Goal: Information Seeking & Learning: Learn about a topic

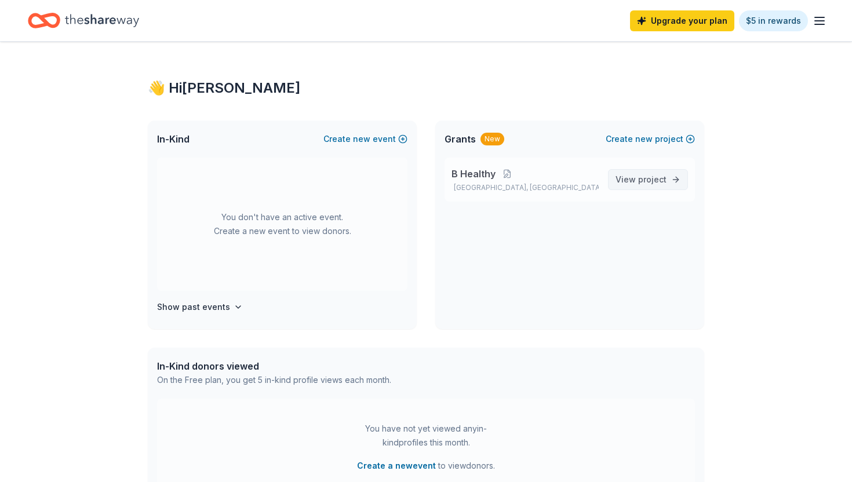
click at [647, 185] on span "View project" at bounding box center [640, 180] width 51 height 14
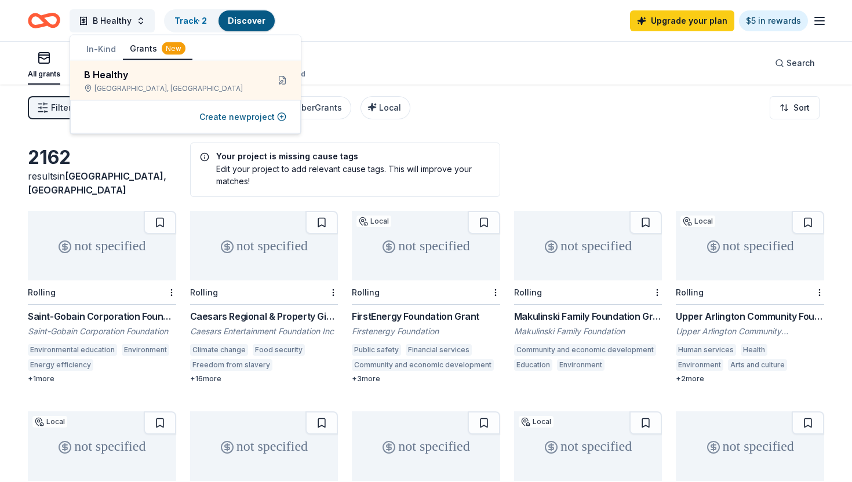
click at [404, 122] on div "Filter 1 Eligibility Projects & programming, Scholarship, Fellowship CyberGrant…" at bounding box center [426, 108] width 852 height 46
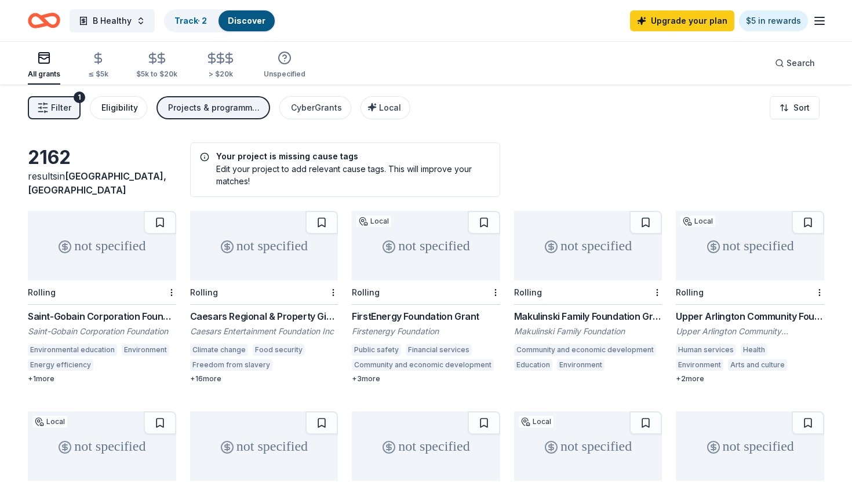
click at [122, 104] on div "Eligibility" at bounding box center [119, 108] width 37 height 14
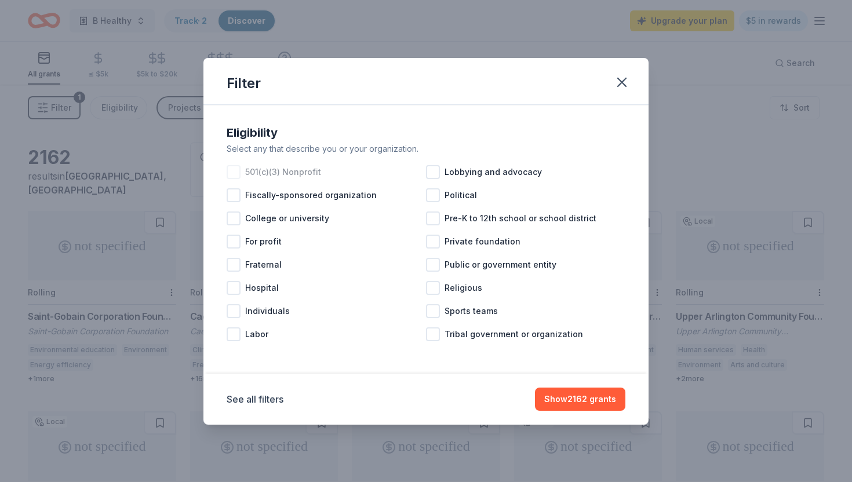
click at [234, 173] on div at bounding box center [234, 172] width 14 height 14
click at [257, 396] on button "See all filters" at bounding box center [255, 399] width 57 height 14
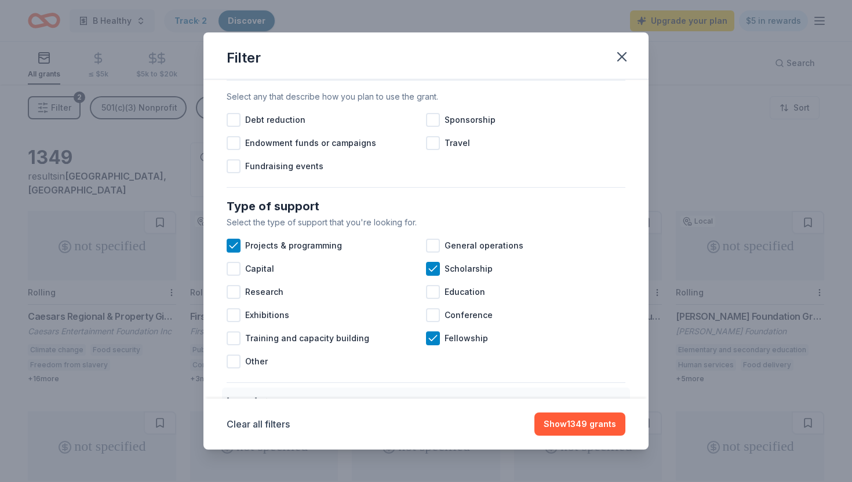
scroll to position [361, 0]
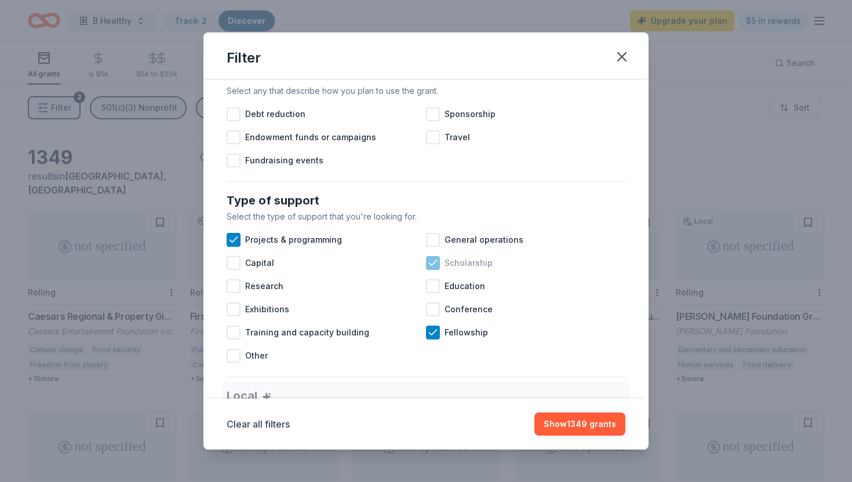
click at [433, 260] on icon at bounding box center [433, 263] width 12 height 12
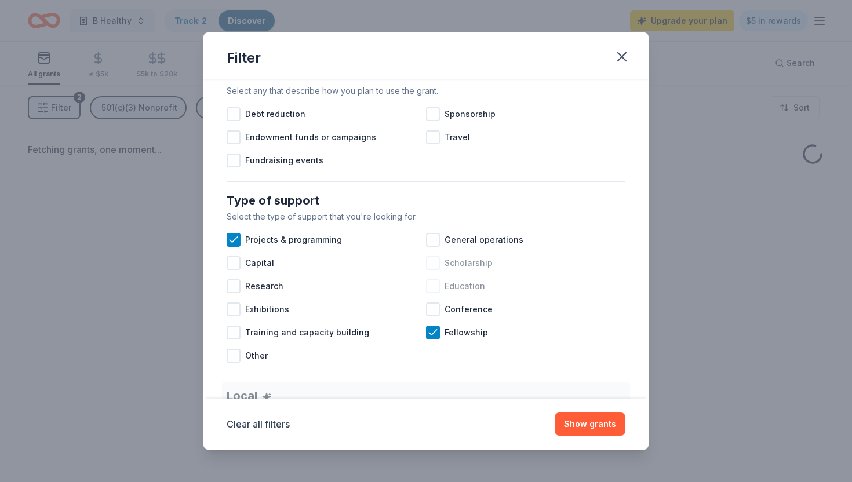
click at [431, 289] on div at bounding box center [433, 286] width 14 height 14
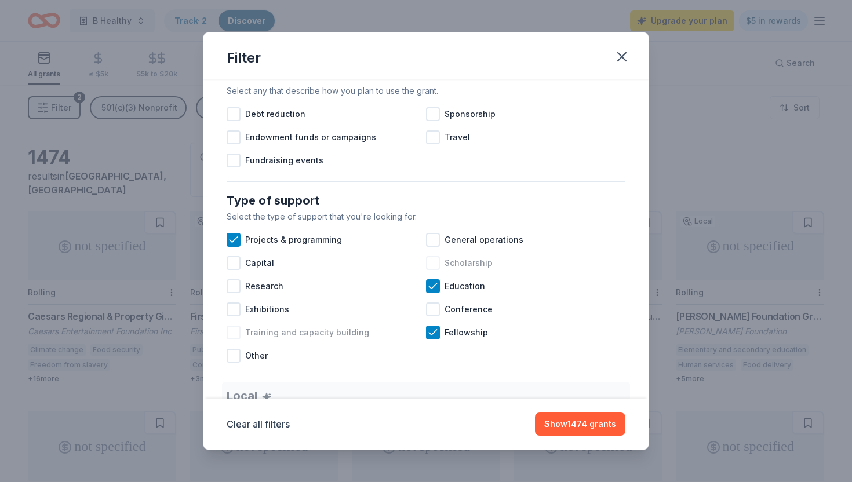
click at [349, 331] on span "Training and capacity building" at bounding box center [307, 333] width 124 height 14
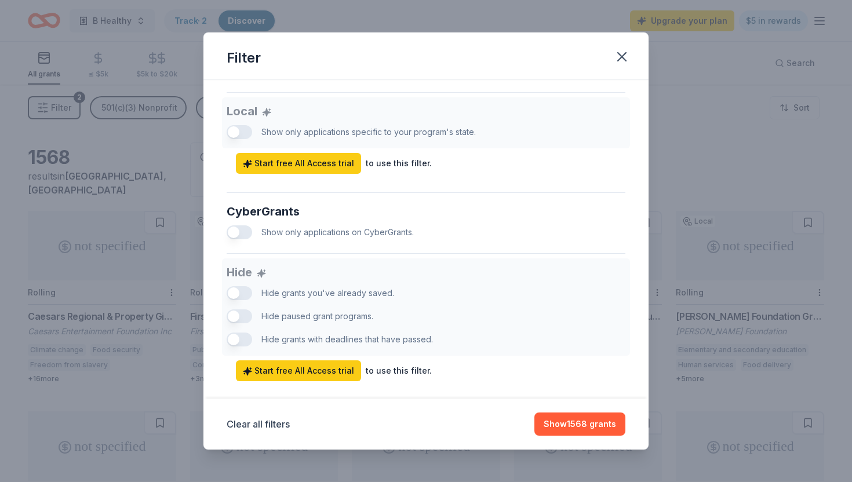
scroll to position [665, 0]
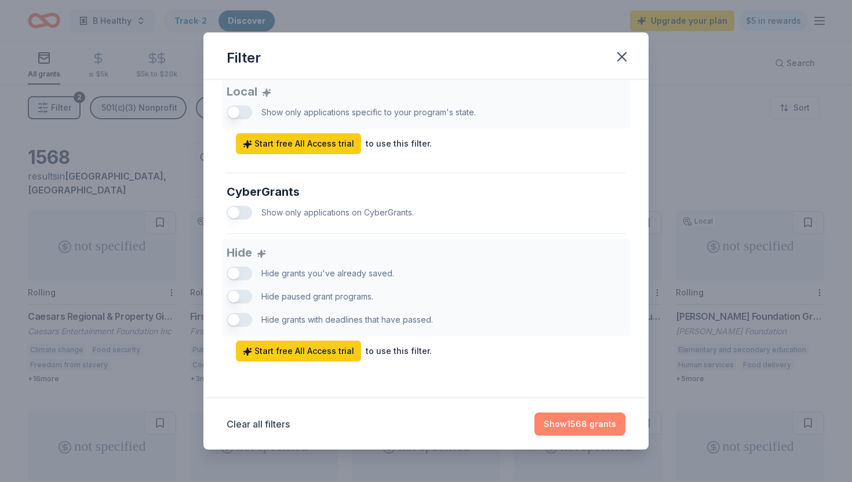
click at [555, 425] on button "Show 1568 grants" at bounding box center [579, 424] width 91 height 23
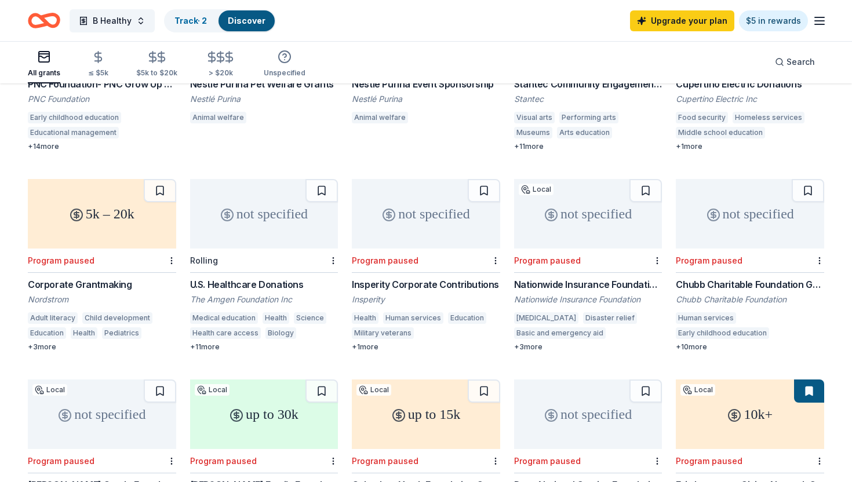
scroll to position [440, 0]
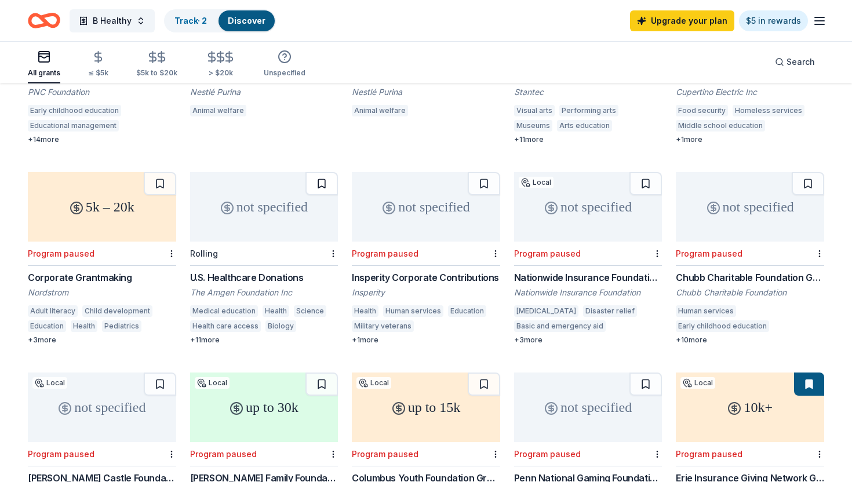
click at [321, 185] on button at bounding box center [321, 183] width 32 height 23
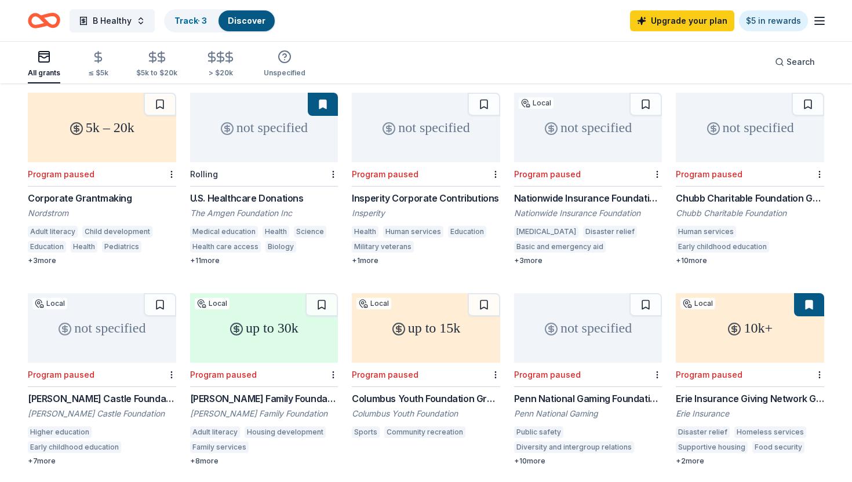
scroll to position [521, 0]
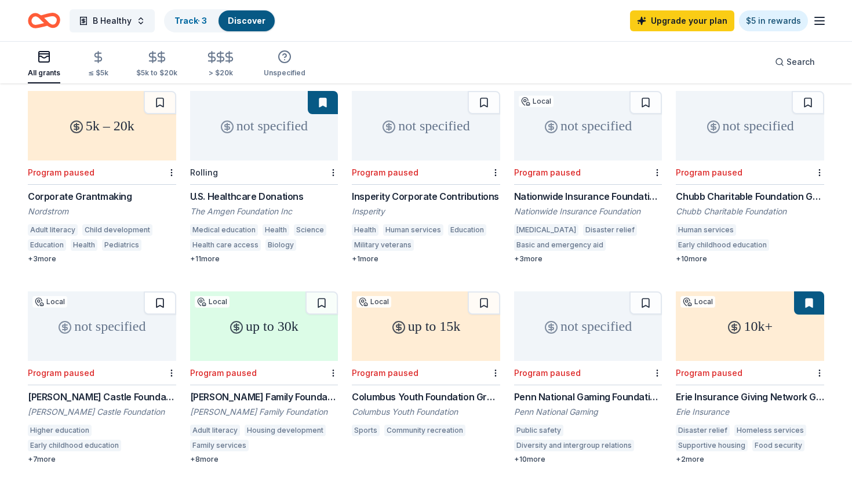
click at [158, 304] on button at bounding box center [160, 302] width 32 height 23
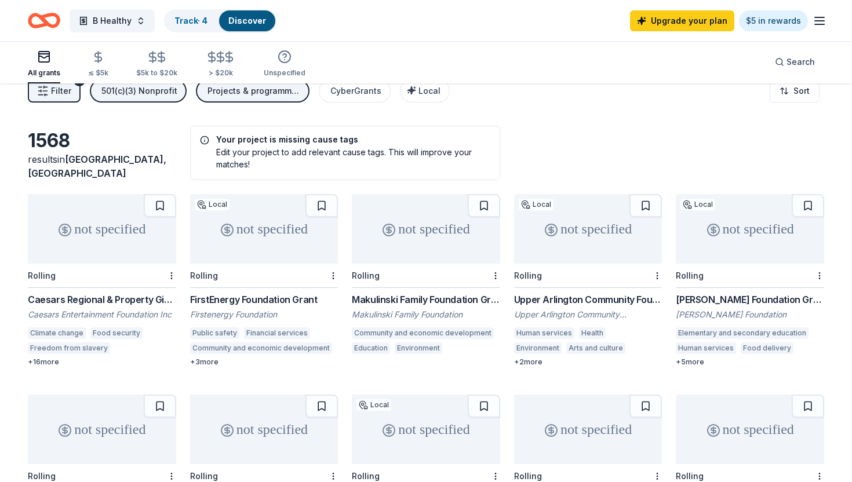
scroll to position [14, 0]
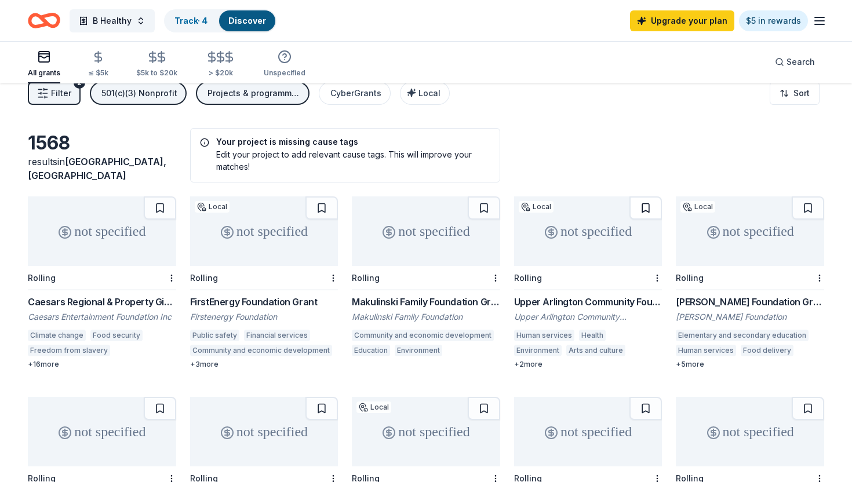
click at [646, 207] on button at bounding box center [645, 207] width 32 height 23
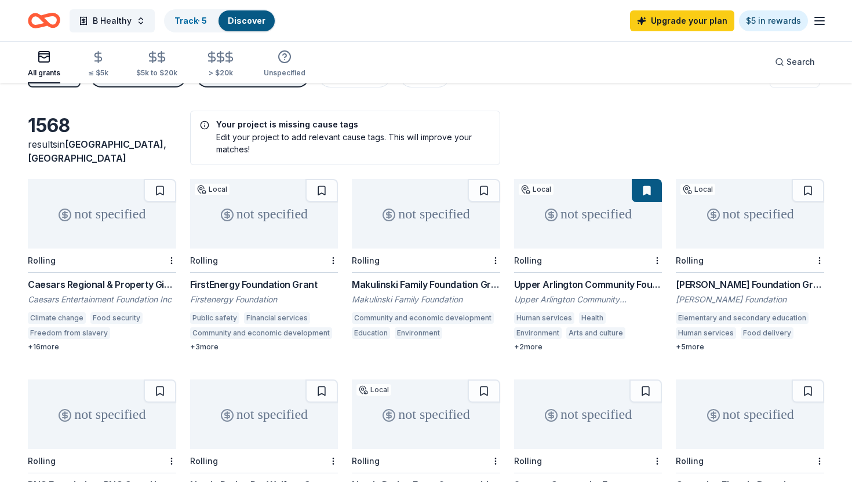
scroll to position [0, 0]
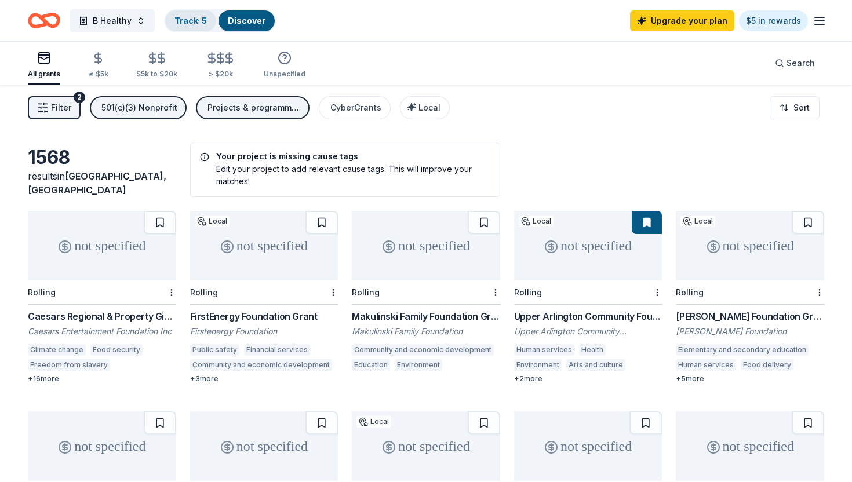
click at [177, 19] on link "Track · 5" at bounding box center [190, 21] width 32 height 10
click at [189, 23] on link "Track · 5" at bounding box center [190, 21] width 32 height 10
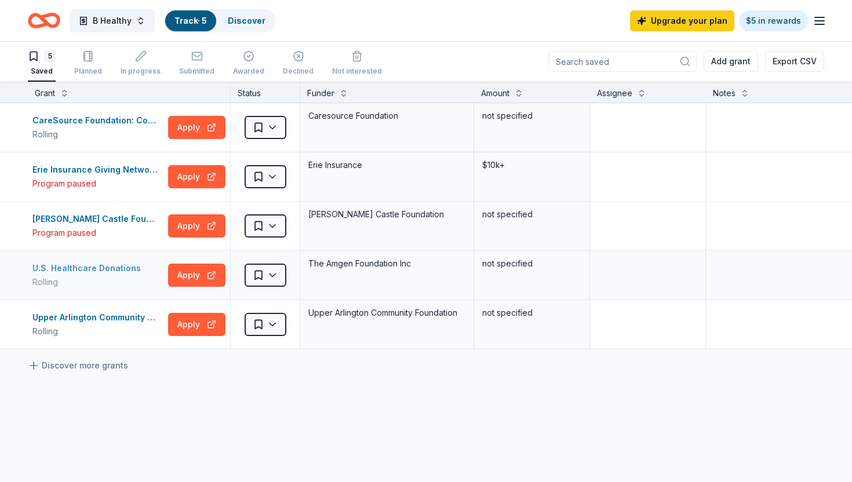
click at [111, 267] on div "U.S. Healthcare Donations" at bounding box center [88, 268] width 113 height 14
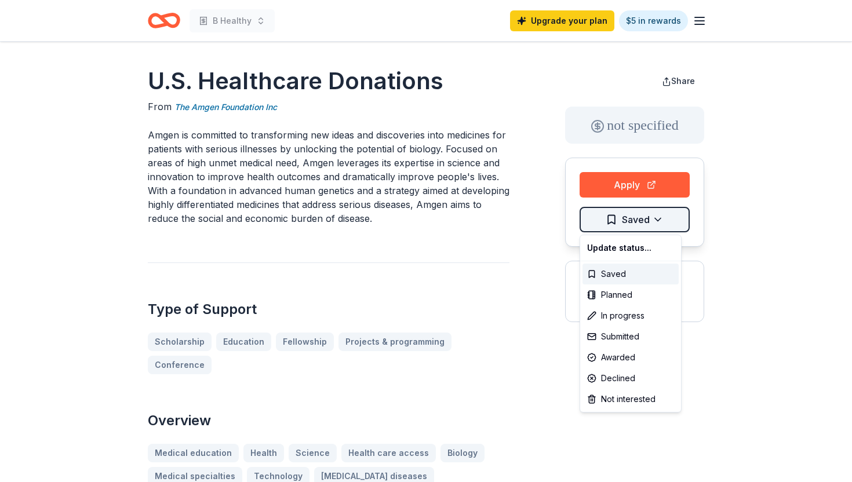
click at [643, 225] on html "B Healthy Upgrade your plan $5 in rewards U.S. Healthcare Donations From The Am…" at bounding box center [426, 241] width 852 height 482
click at [627, 406] on div "Not interested" at bounding box center [630, 399] width 96 height 21
